Goal: Task Accomplishment & Management: Complete application form

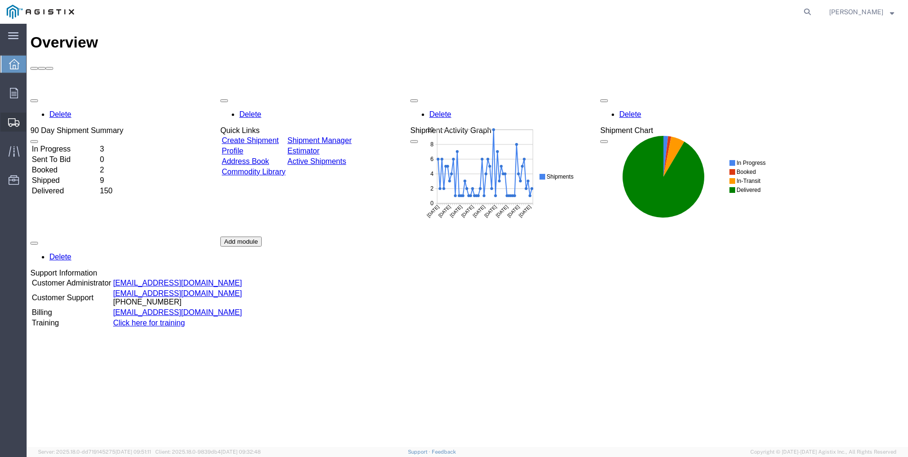
click at [0, 0] on span "Create Shipment" at bounding box center [0, 0] width 0 height 0
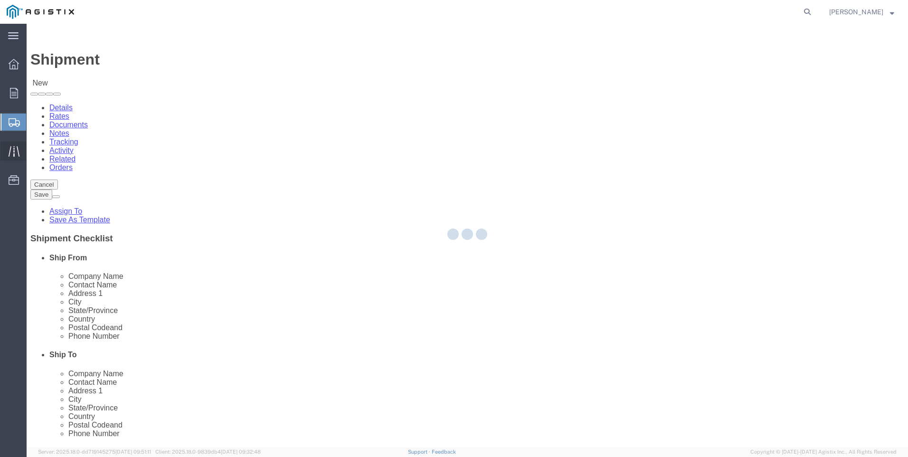
select select
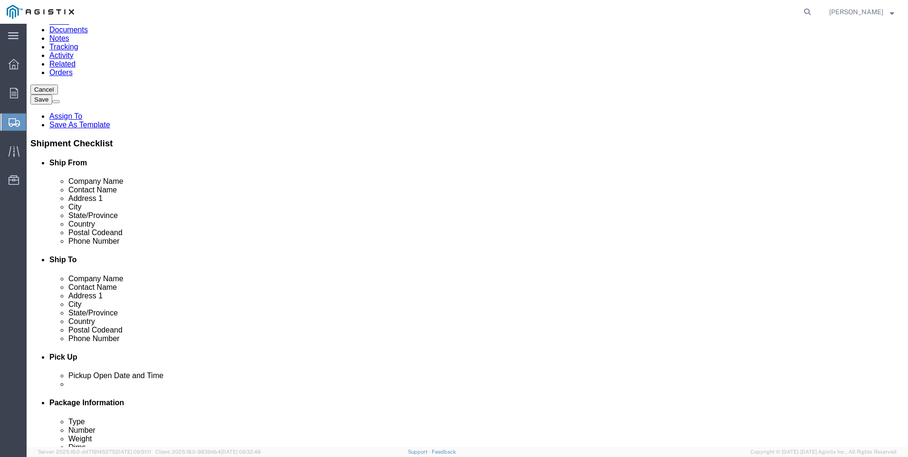
type input "mexi"
click input "text"
click p "- LAREDO TRANSLOADING SERVICES LLC. - ([PERSON_NAME]) [STREET_ADDRESS] REAR, [G…"
type input "LAREDO TRANSLOADING SERVICES LLC."
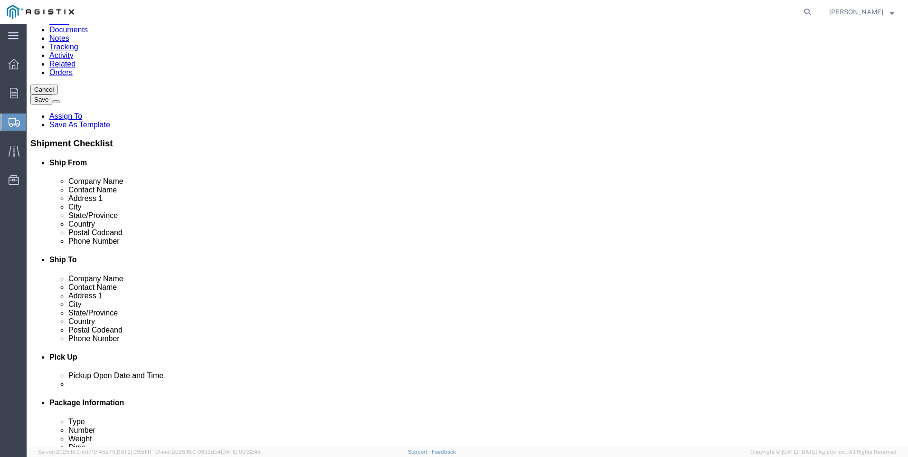
click input "text"
type input "9564019581"
click input "text"
type input "PACIFI"
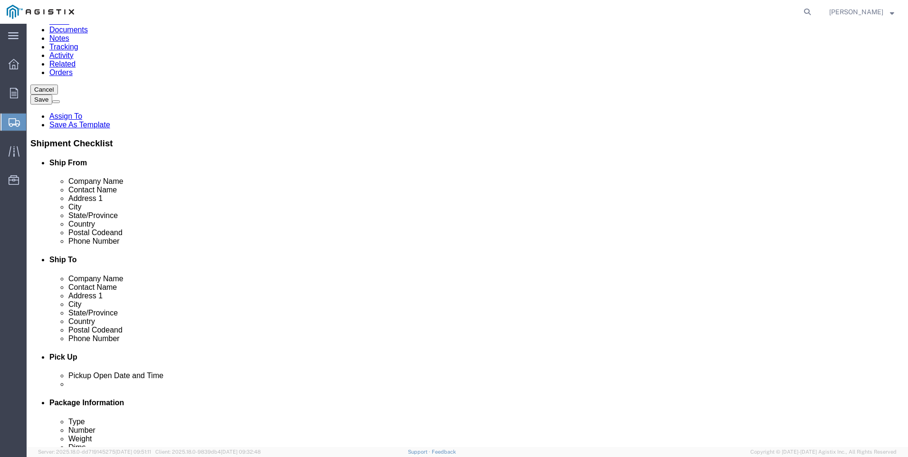
click p "- PACIFIC GAS & ELECTRIC - (SHIFFLETS) [GEOGRAPHIC_DATA], [STREET_ADDRESS]"
select select "CA"
type input "PACIFIC GAS & ELECTRIC"
click div "Ship To Location Location My Profile Location (OBSOLETE) [GEOGRAPHIC_DATA] SC -…"
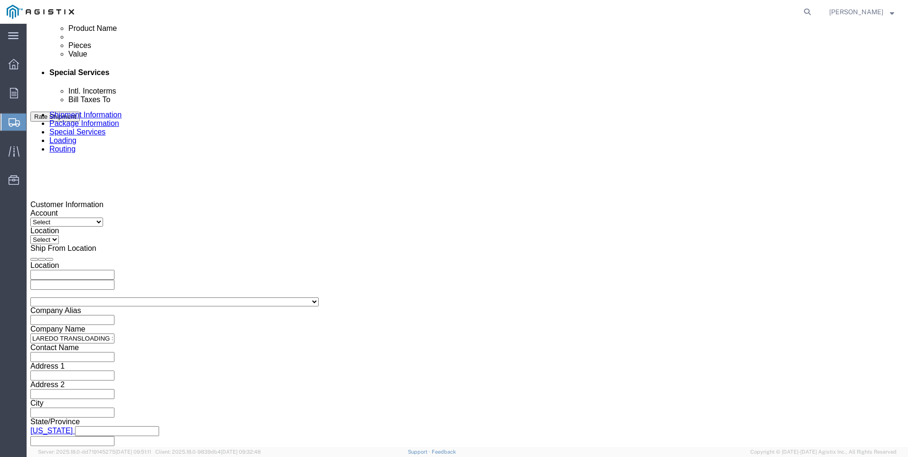
click div
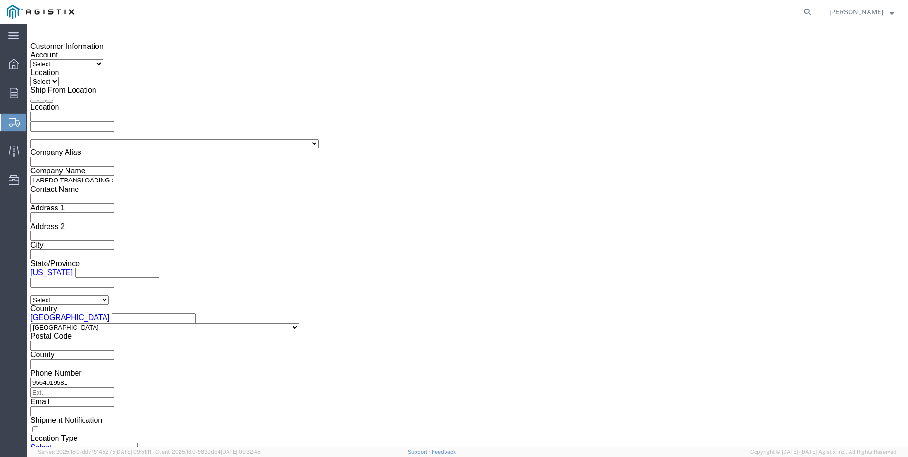
click button "Apply"
click div
click button "Apply"
click input "text"
type input "3501401076"
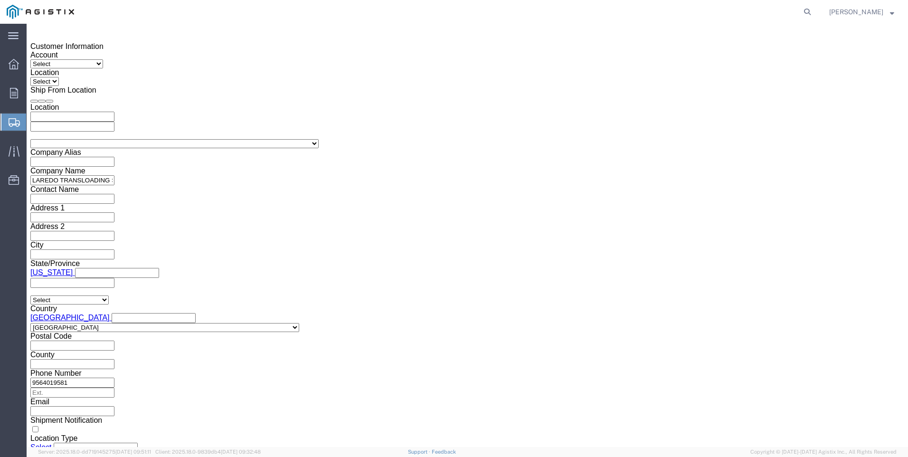
click select "Select Account Type Activity ID Airline Appointment Number ASN Batch Request # …"
select select "PICKUPNUM"
click select "Select Account Type Activity ID Airline Appointment Number ASN Batch Request # …"
click input "text"
type input "900247083"
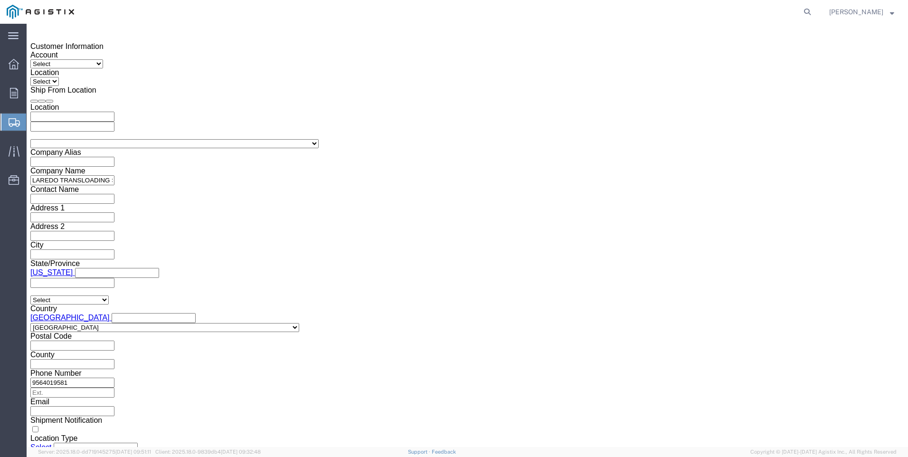
click button "Continue"
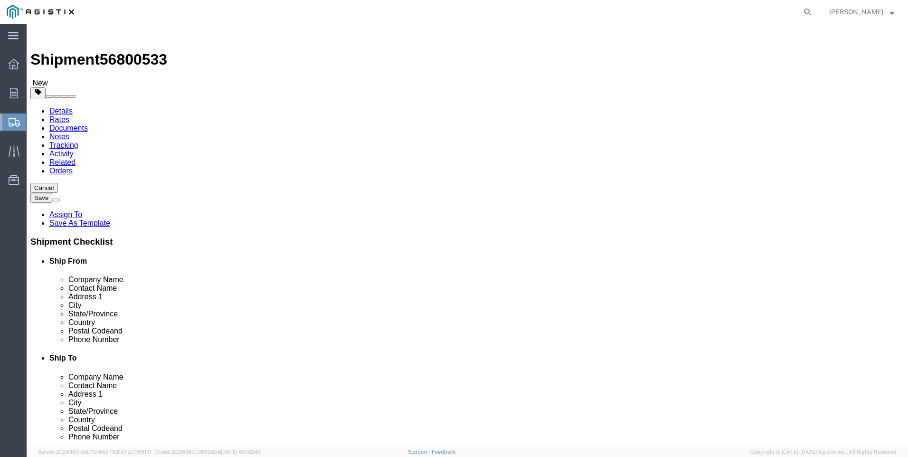
click select "Select Bale(s) Basket(s) Bolt(s) Bottle(s) Buckets Bulk Bundle(s) Can(s) Cardbo…"
select select "BNDL"
click select "Select Bale(s) Basket(s) Bolt(s) Bottle(s) Buckets Bulk Bundle(s) Can(s) Cardbo…"
click select "Select cm ft in"
select select "FT"
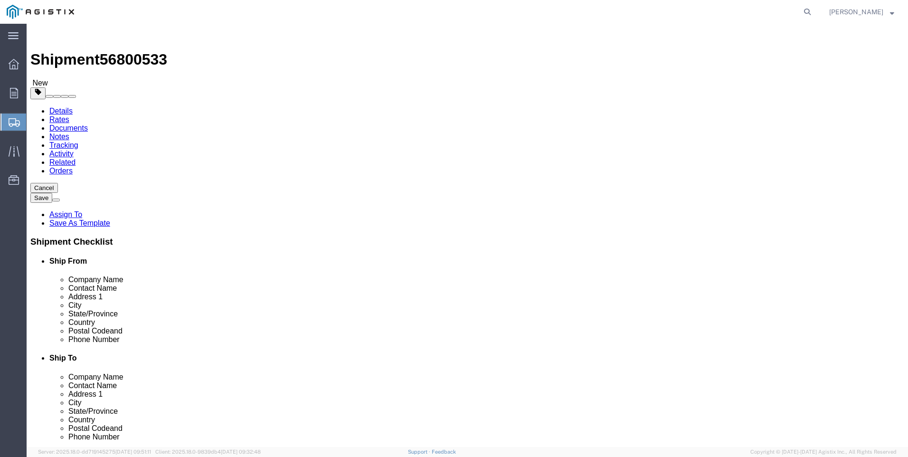
click select "Select cm ft in"
click input "text"
type input "54"
type input "8.5"
type input "8"
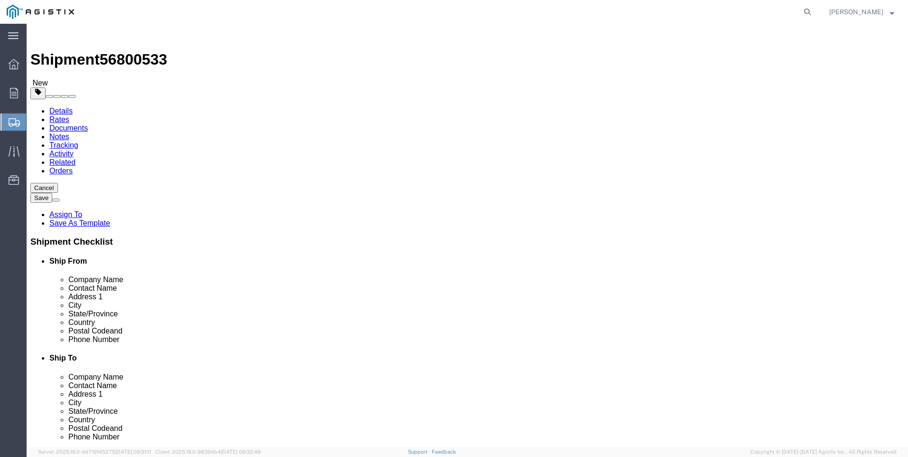
type input "26687"
click link "Add Content"
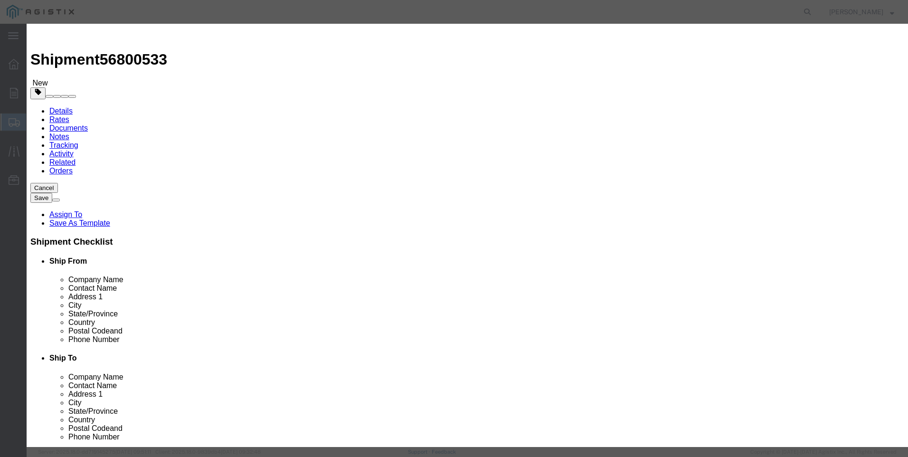
click input "text"
type input "steel poles"
click input "0"
type input "18"
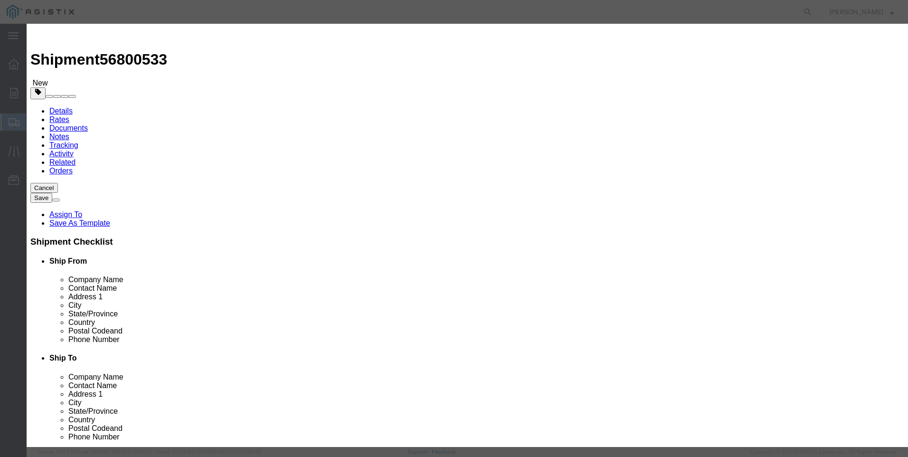
click input "text"
type input "1"
select select "USD"
select select "50"
click button "Save & Close"
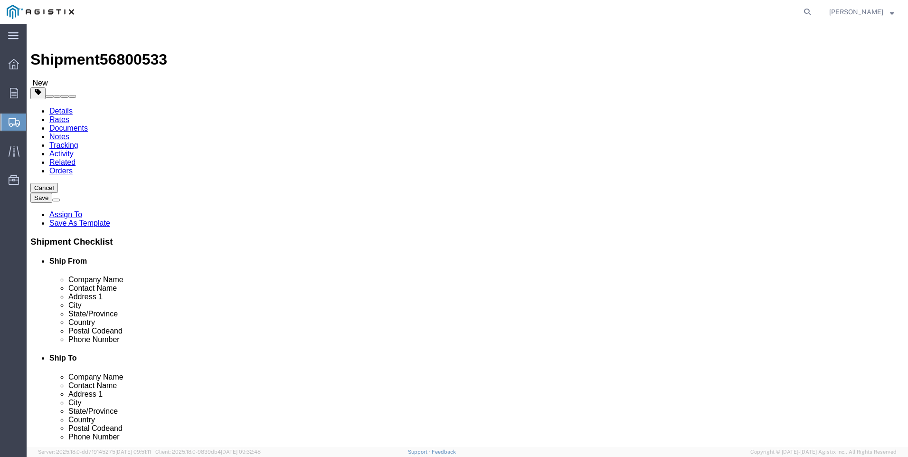
click button "Rate Shipment"
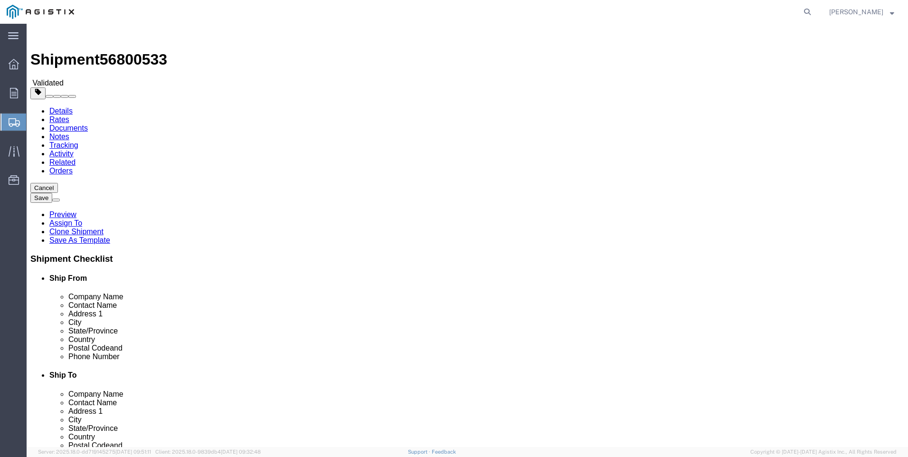
click at [65, 107] on link "Details" at bounding box center [60, 111] width 23 height 8
click select "Select [GEOGRAPHIC_DATA] [GEOGRAPHIC_DATA][PERSON_NAME]"
select select
click select "Select [GEOGRAPHIC_DATA] [GEOGRAPHIC_DATA][PERSON_NAME]"
click select "Select PG&E Valmont Industries Inc"
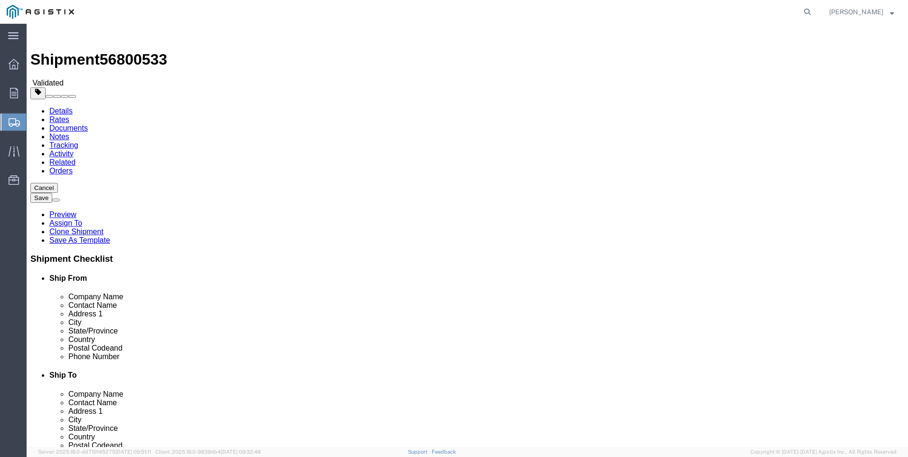
select select "9596"
click select "Select PG&E Valmont Industries Inc"
select select "PURCHORD"
select select
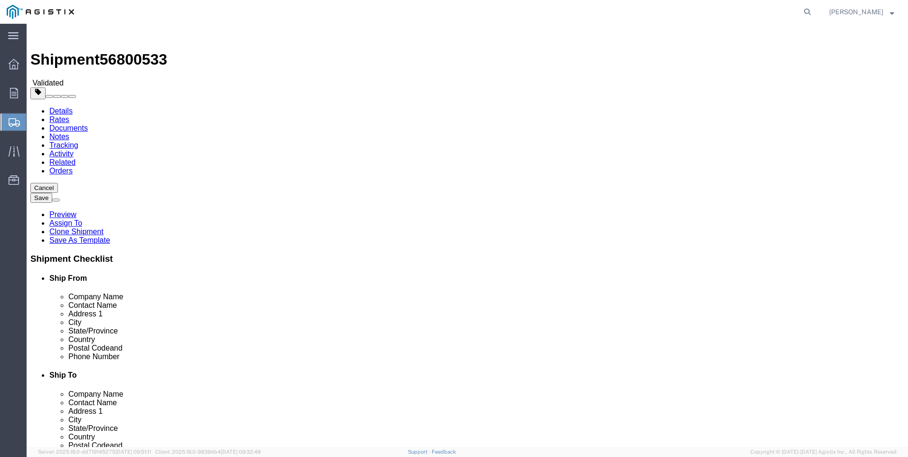
click select "Select All Others [GEOGRAPHIC_DATA] [GEOGRAPHIC_DATA] [GEOGRAPHIC_DATA] [GEOGRA…"
select select "23082"
click select "Select All Others [GEOGRAPHIC_DATA] [GEOGRAPHIC_DATA] [GEOGRAPHIC_DATA] [GEOGRA…"
click button "Rate Shipment"
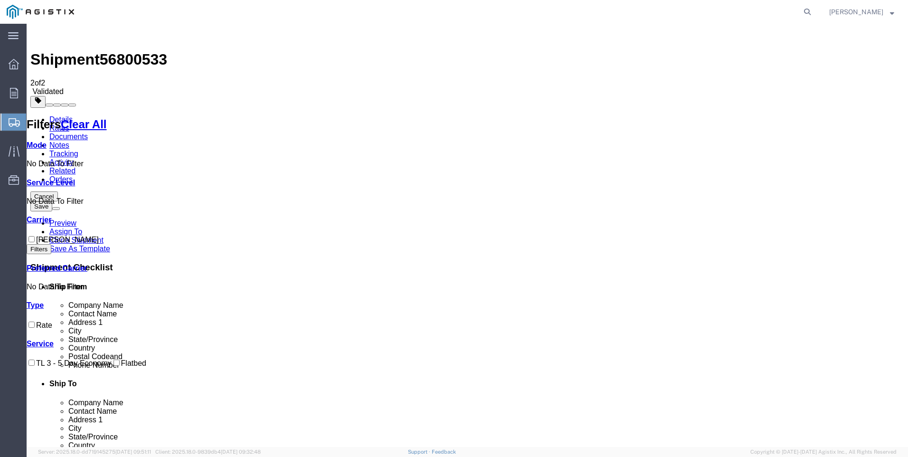
checkbox input "true"
